Goal: Task Accomplishment & Management: Manage account settings

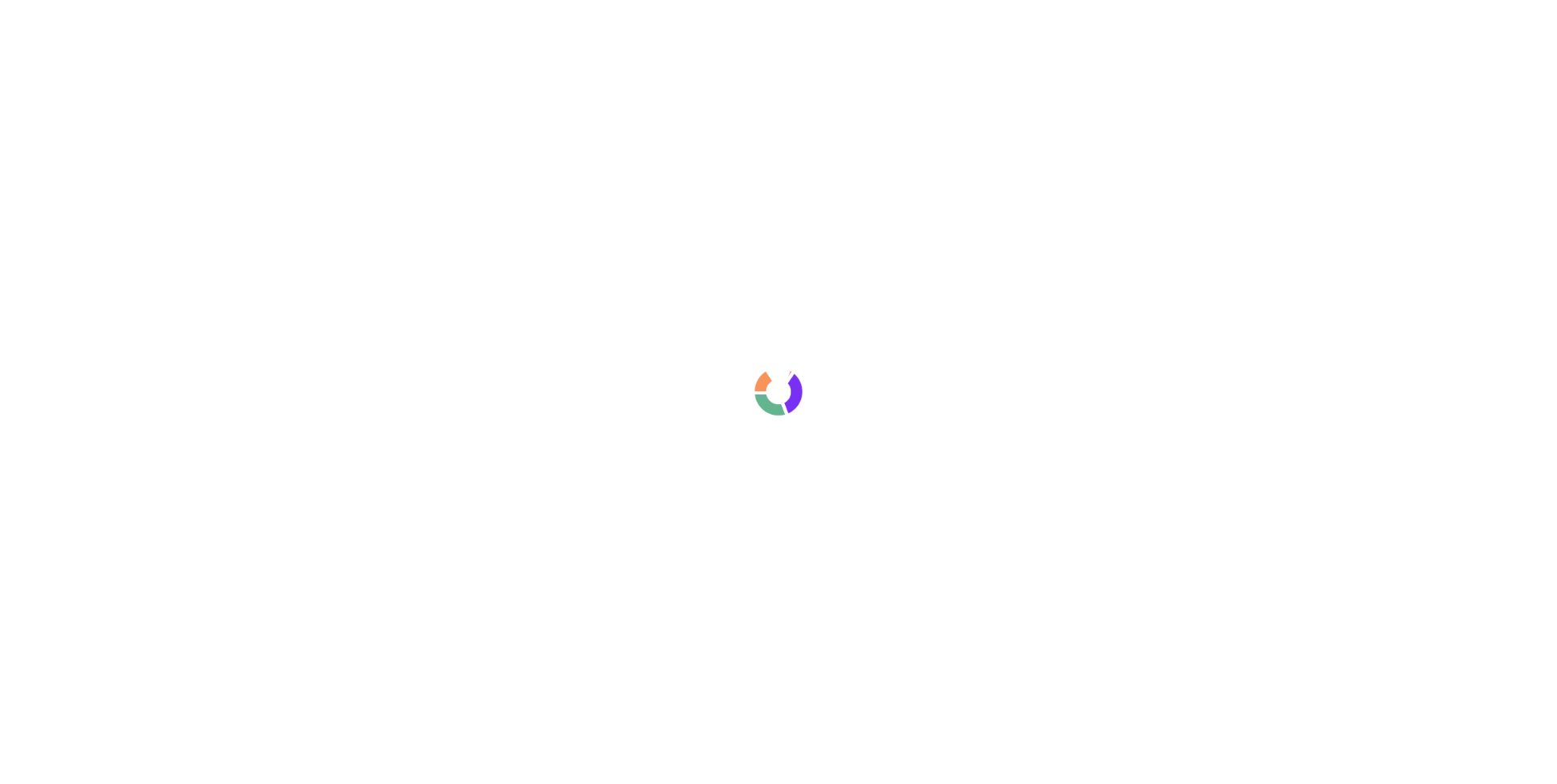
click at [527, 11] on div at bounding box center [778, 392] width 1557 height 784
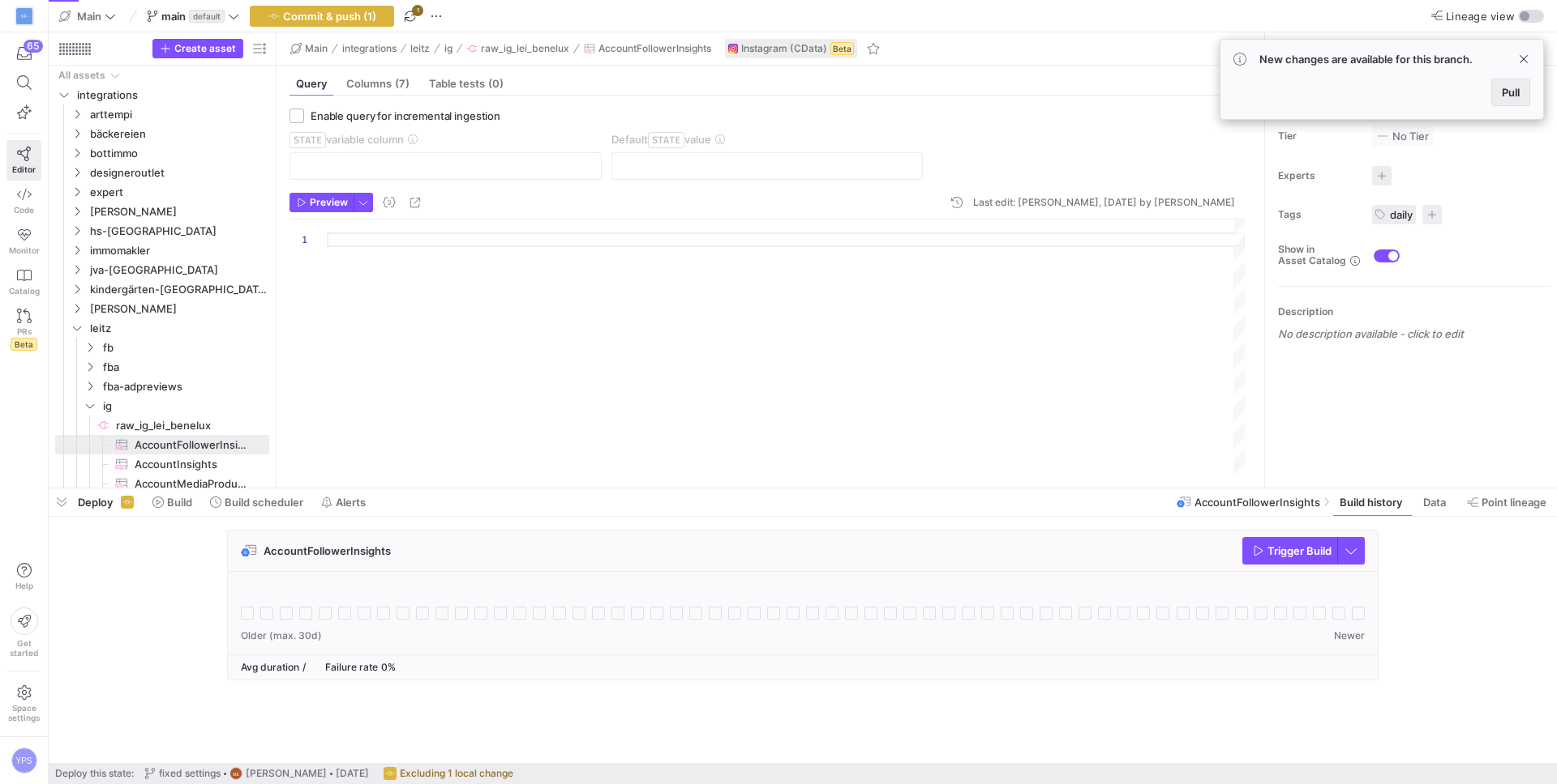
click at [1506, 101] on span at bounding box center [1510, 92] width 38 height 26
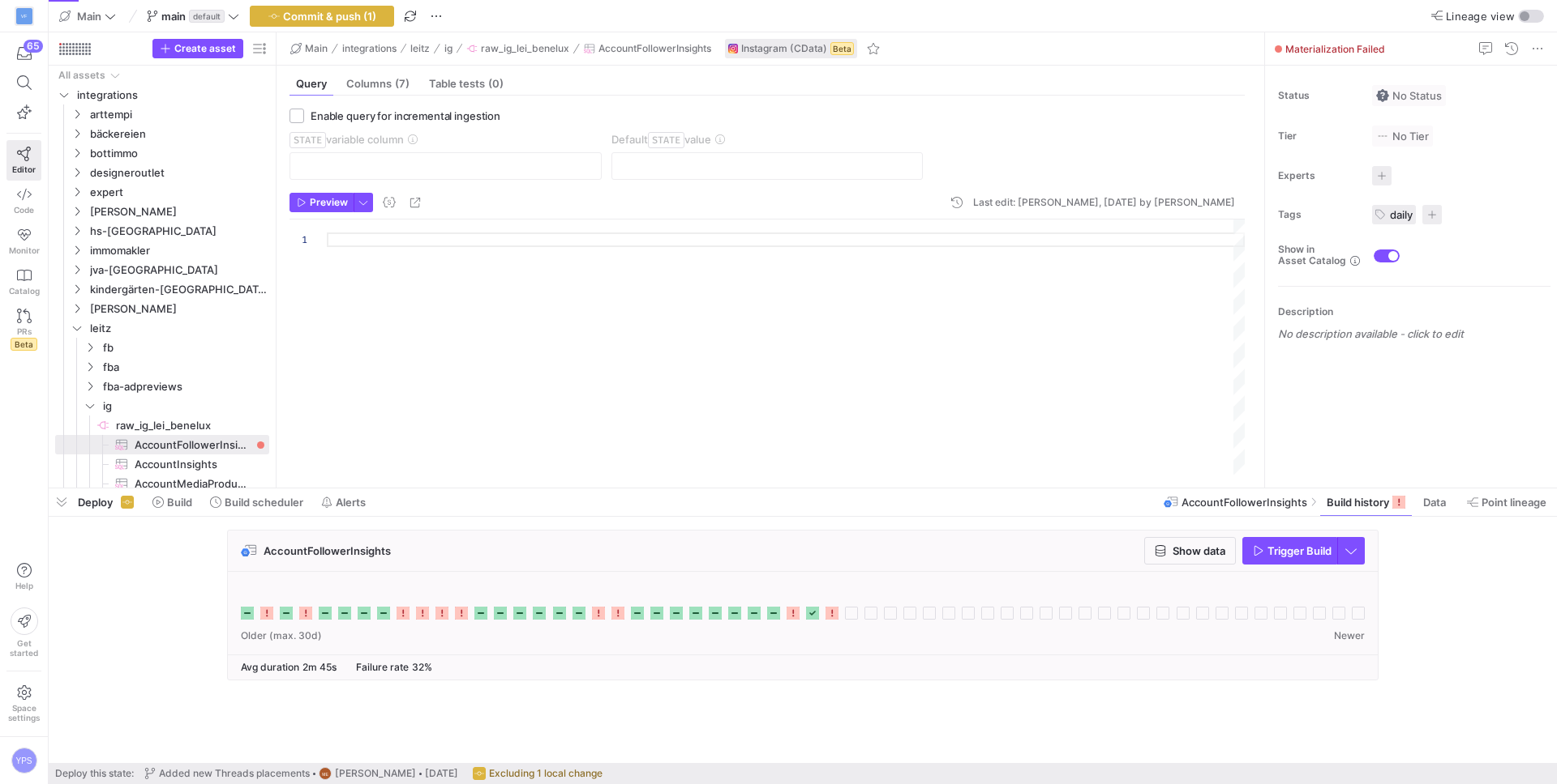
click at [704, 579] on div at bounding box center [802, 613] width 1150 height 82
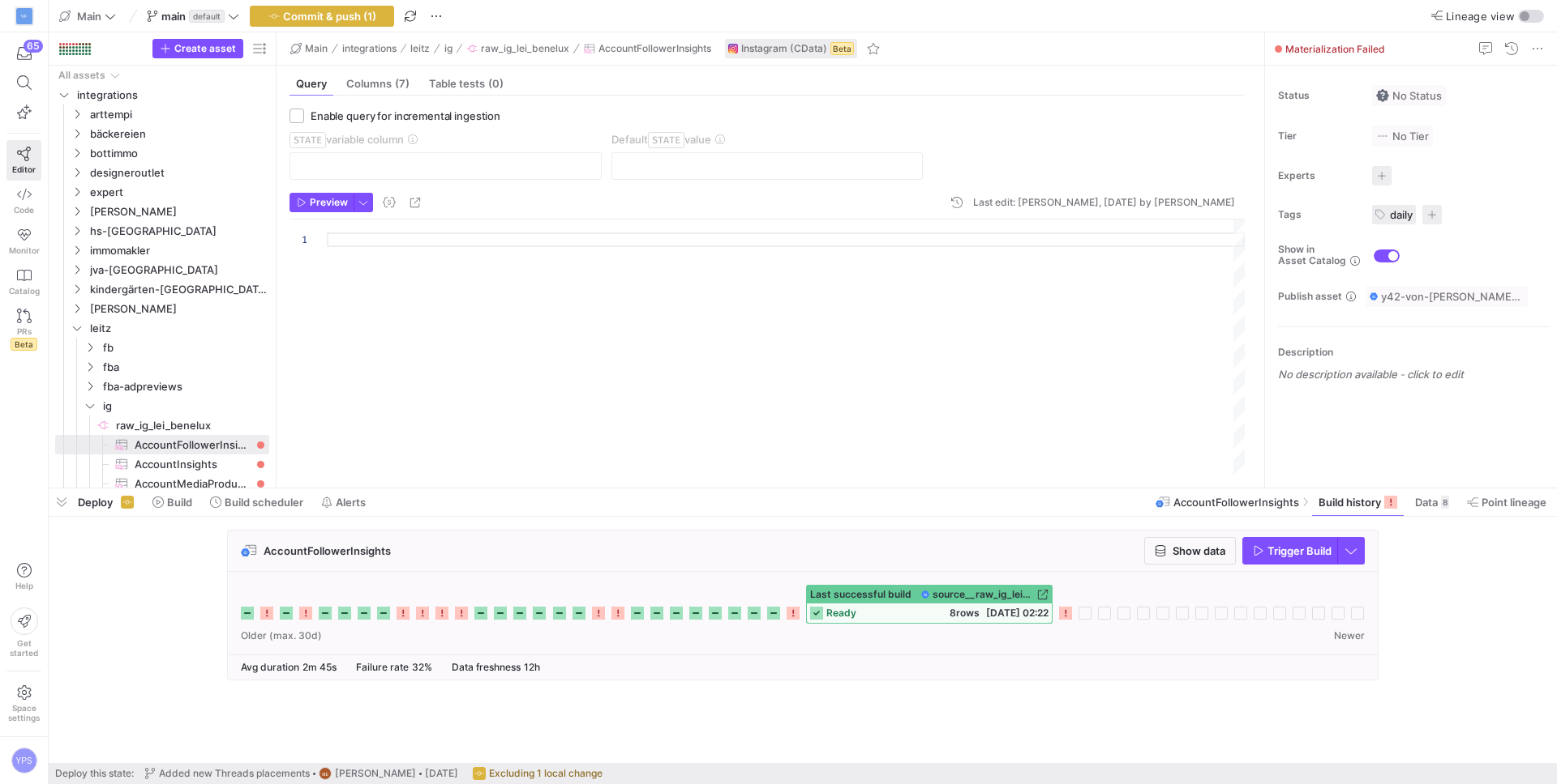
click at [1062, 613] on icon at bounding box center [1065, 613] width 13 height 13
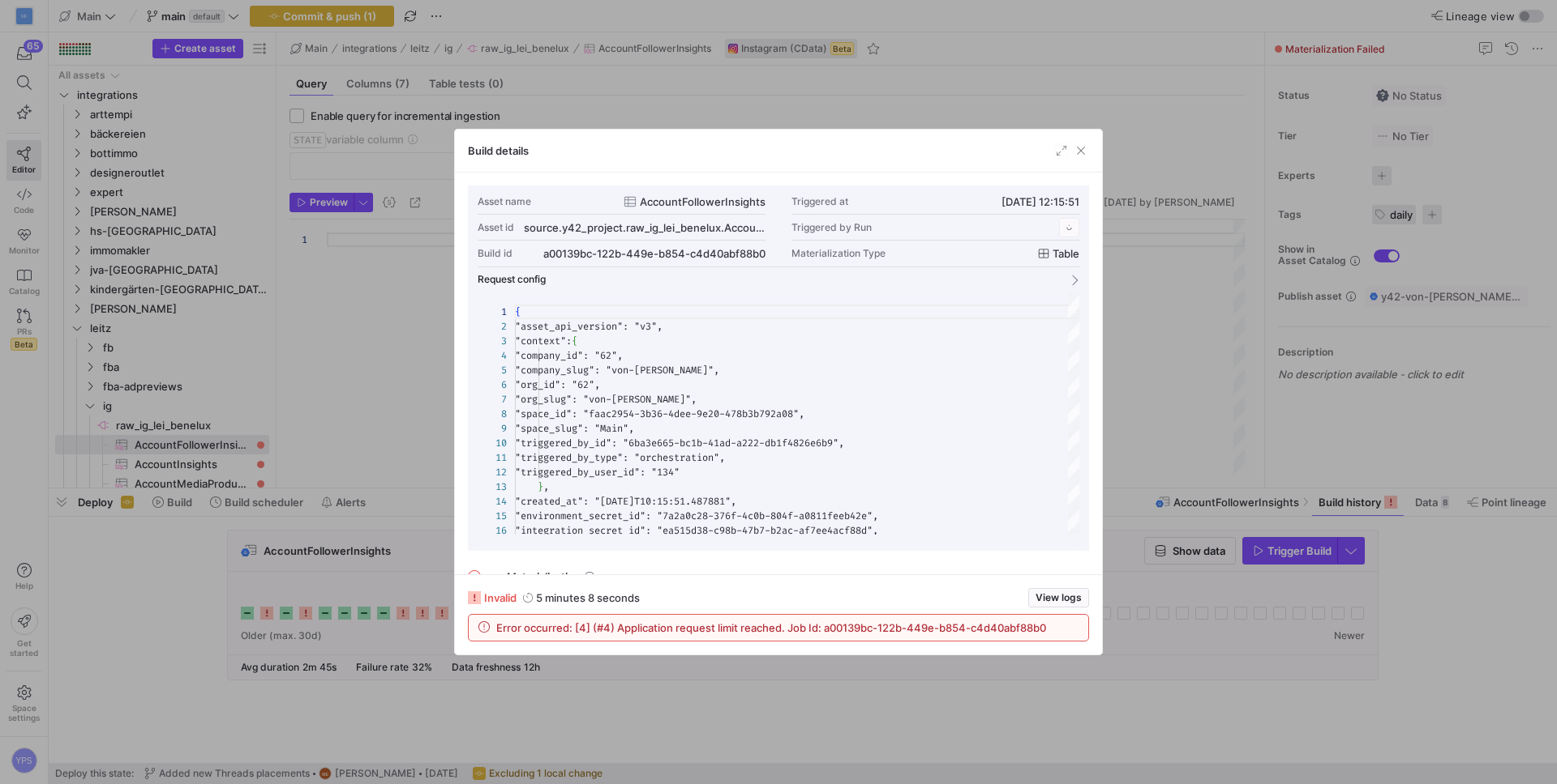
scroll to position [146, 0]
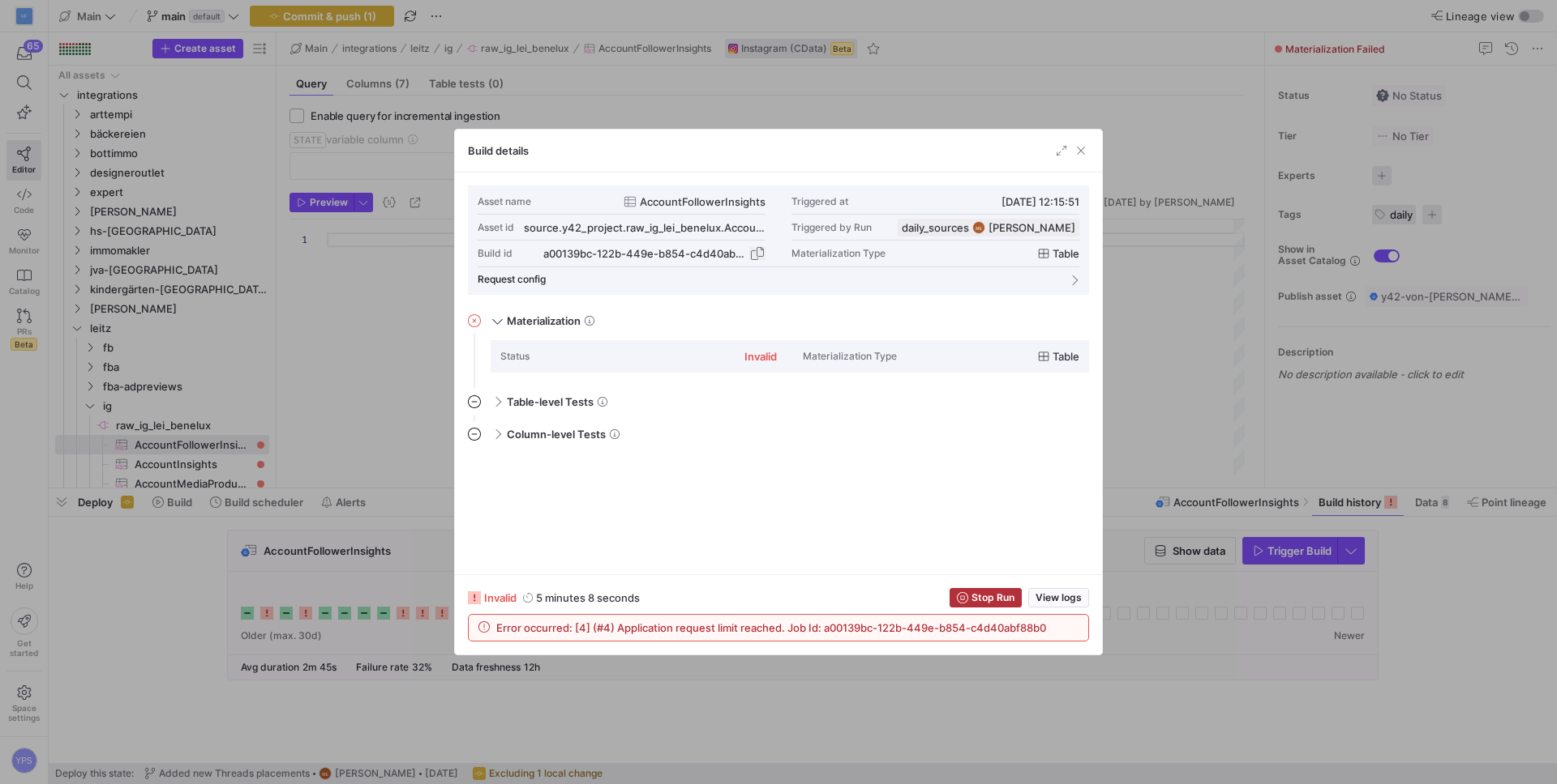
click at [756, 250] on span "button" at bounding box center [757, 253] width 16 height 16
click at [1084, 149] on span "button" at bounding box center [1081, 150] width 16 height 16
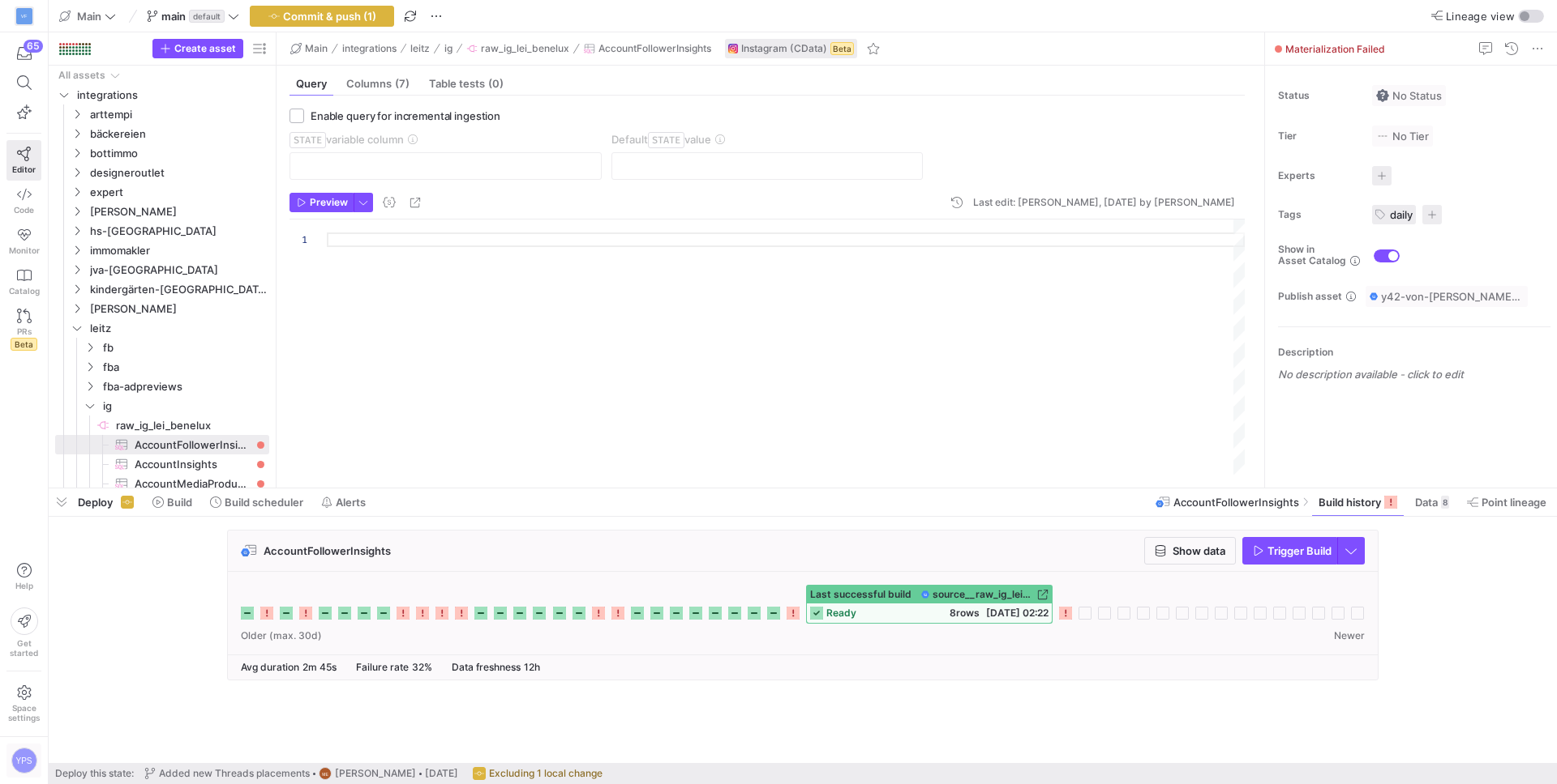
click at [21, 764] on div "YPS" at bounding box center [24, 761] width 26 height 26
click at [54, 726] on span "Sign out" at bounding box center [52, 730] width 42 height 13
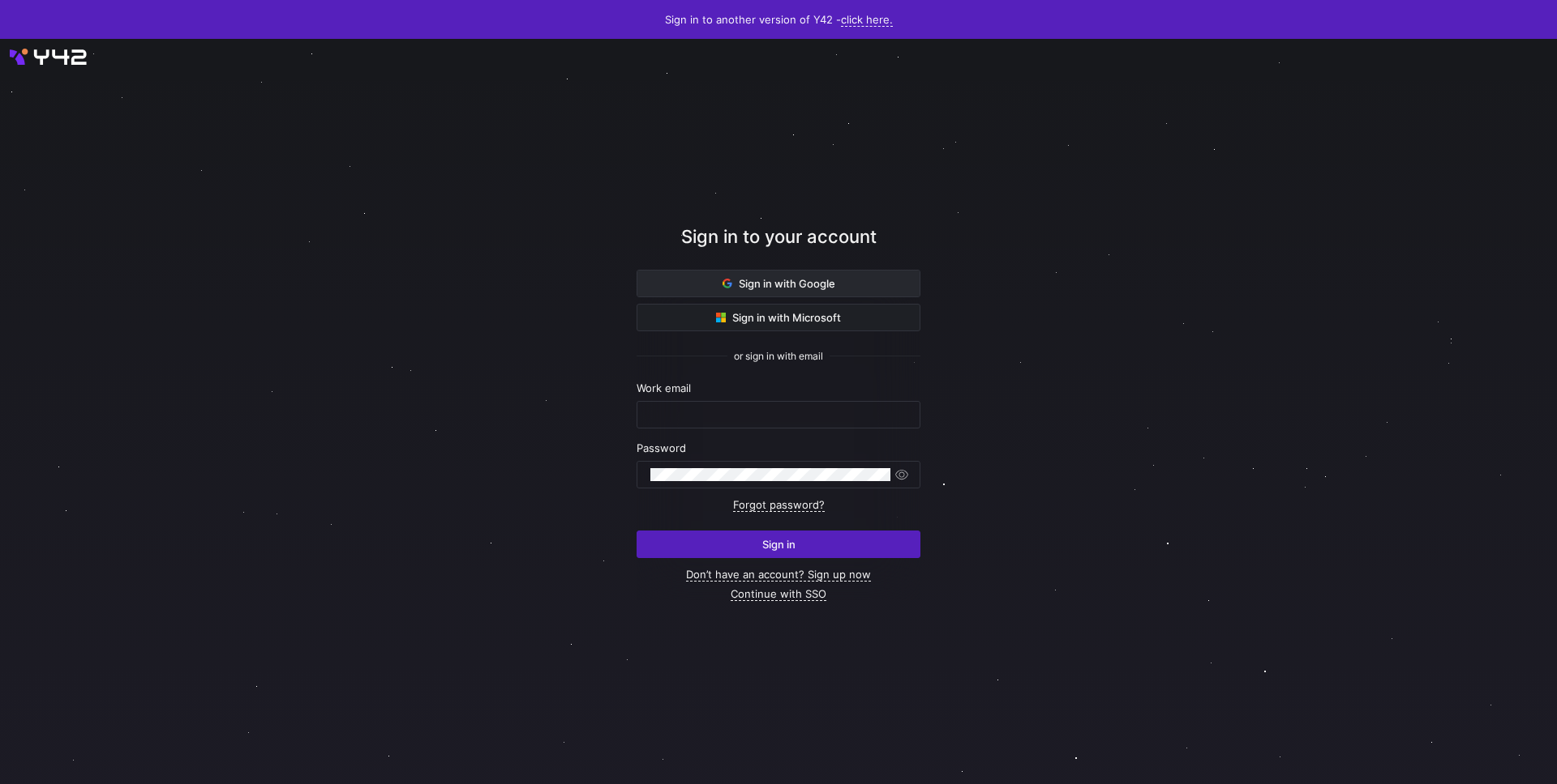
click at [854, 278] on span at bounding box center [778, 283] width 282 height 26
